Goal: Information Seeking & Learning: Learn about a topic

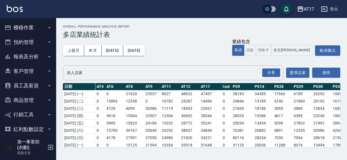
click at [202, 8] on div "AT17 登出" at bounding box center [173, 9] width 347 height 18
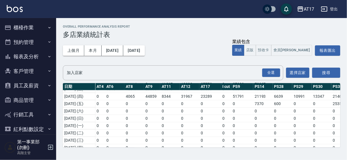
scroll to position [179, 0]
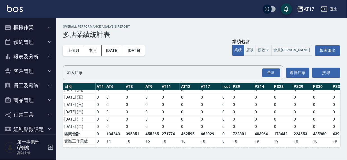
click at [226, 28] on h2 "Overall Performance Analysis Report" at bounding box center [202, 27] width 278 height 4
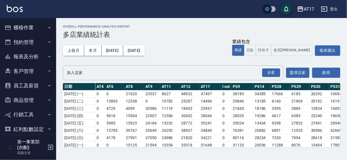
click at [231, 10] on div "AT17 登出" at bounding box center [173, 9] width 347 height 18
click at [240, 8] on div "AT17 登出" at bounding box center [173, 9] width 347 height 18
